Goal: Task Accomplishment & Management: Manage account settings

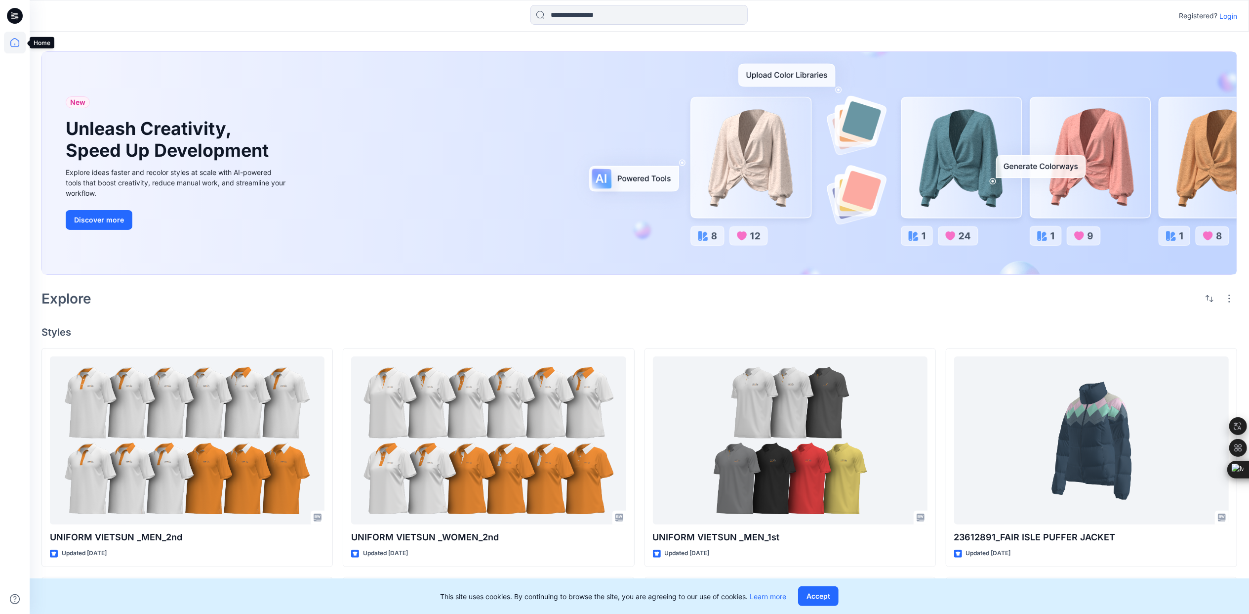
click at [14, 46] on icon at bounding box center [15, 43] width 22 height 22
click at [17, 48] on icon at bounding box center [15, 43] width 22 height 22
click at [13, 38] on icon at bounding box center [15, 43] width 22 height 22
click at [1234, 13] on p "Login" at bounding box center [1229, 16] width 18 height 10
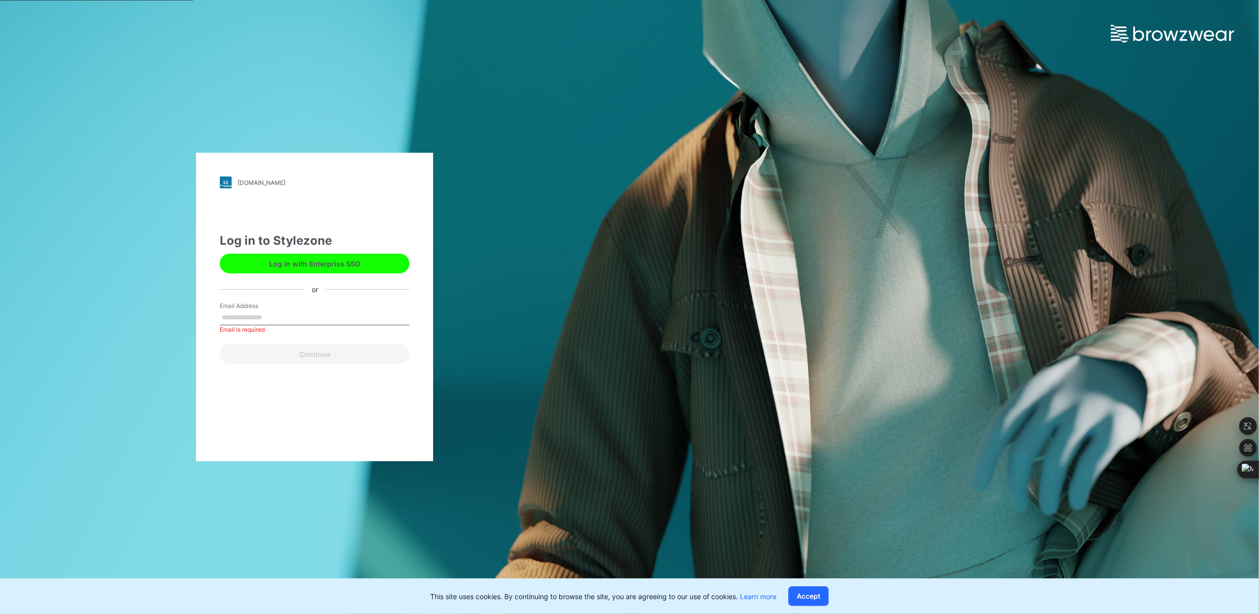
drag, startPoint x: 279, startPoint y: 309, endPoint x: 251, endPoint y: 329, distance: 33.7
click at [278, 309] on label "Email Address" at bounding box center [254, 305] width 69 height 9
click at [278, 310] on input "Email Address" at bounding box center [315, 317] width 190 height 15
click at [261, 312] on input "Email Address" at bounding box center [315, 317] width 190 height 15
type input "**********"
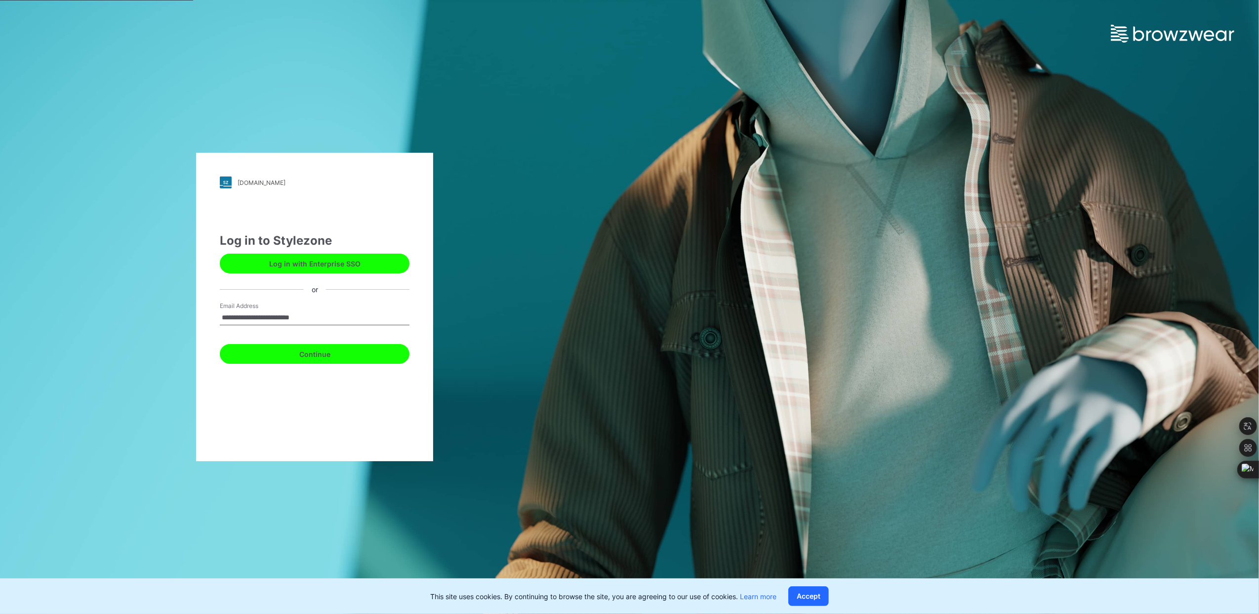
click at [297, 354] on button "Continue" at bounding box center [315, 354] width 190 height 20
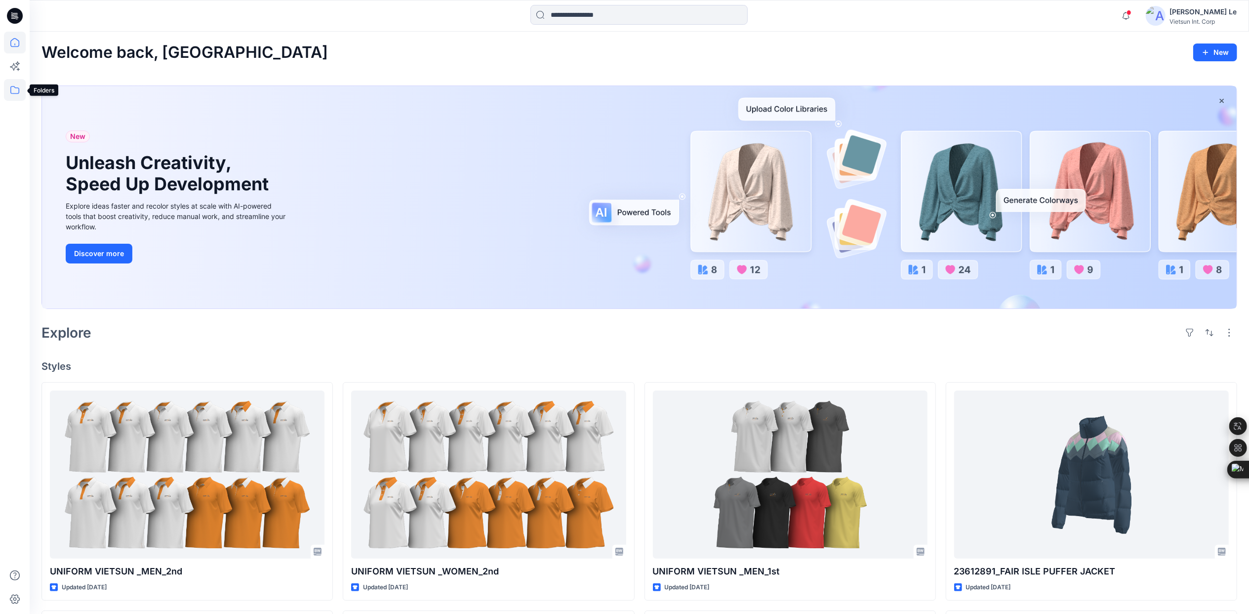
click at [8, 86] on icon at bounding box center [15, 90] width 22 height 22
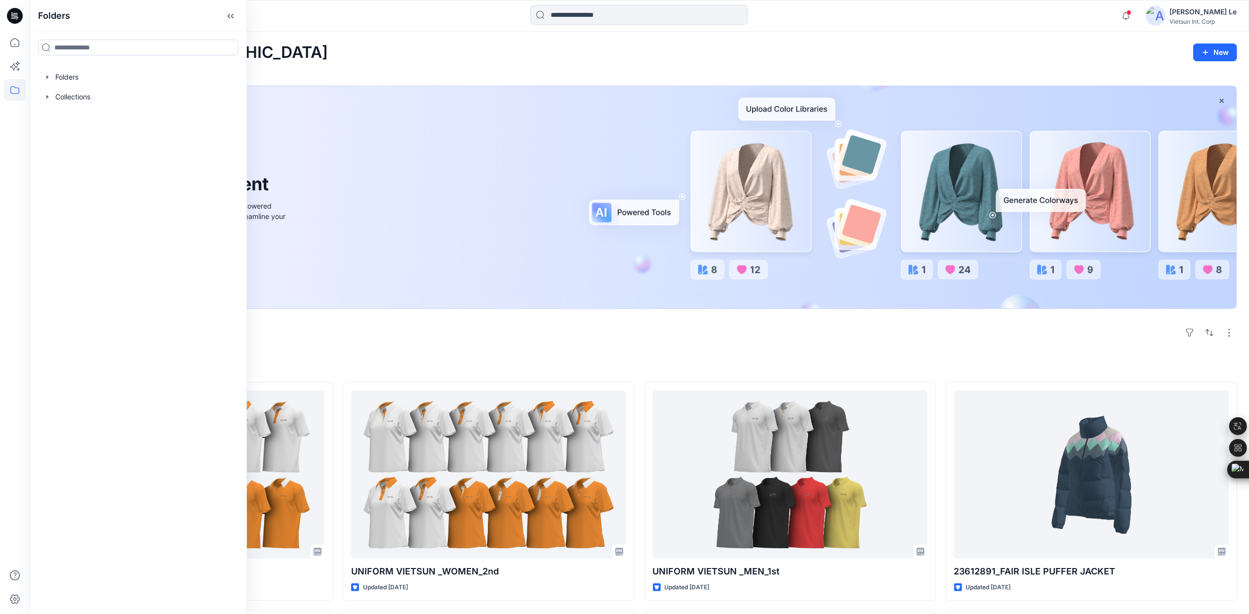
click at [467, 342] on div "Explore" at bounding box center [639, 333] width 1196 height 24
